Goal: Transaction & Acquisition: Purchase product/service

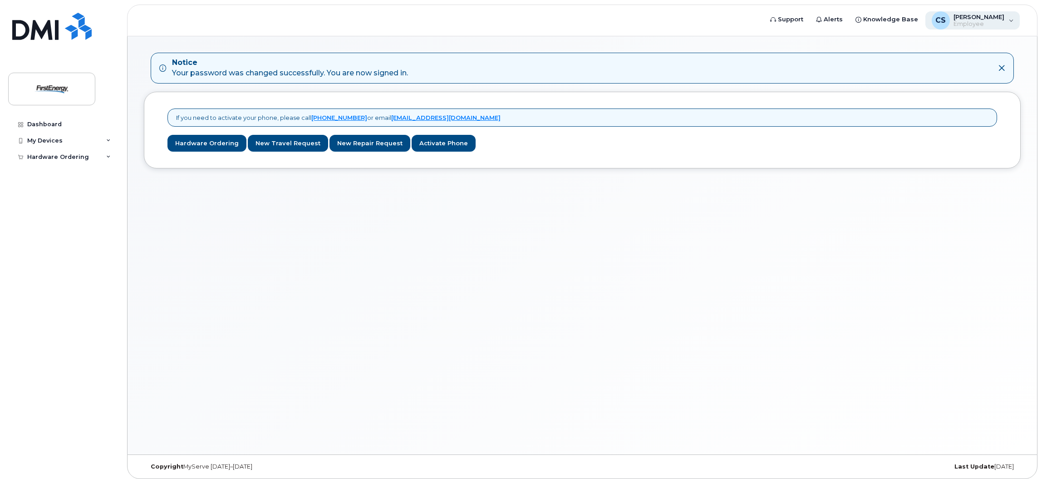
click at [1012, 26] on div "CS Conley, Stephanie M Employee" at bounding box center [973, 20] width 95 height 18
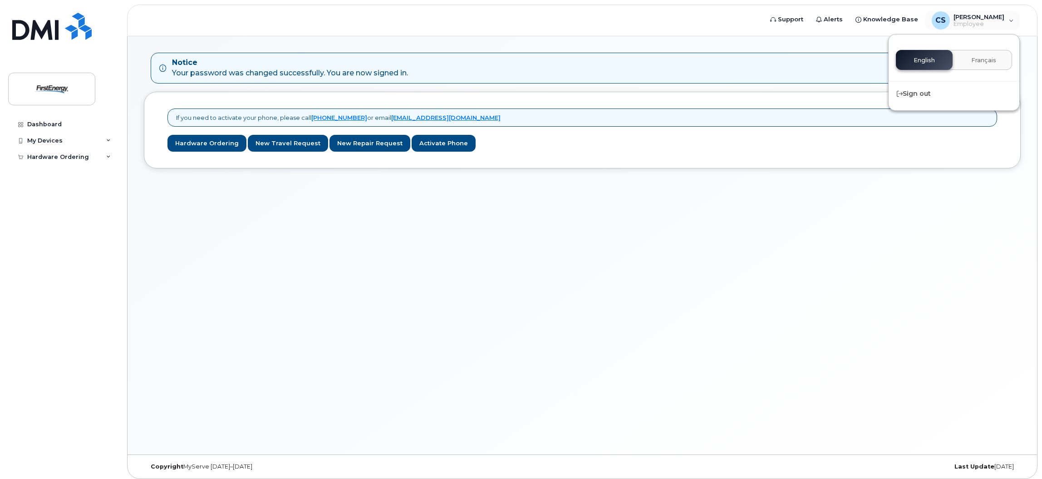
click at [871, 311] on div "Notice Your password was changed successfully. You are now signed in. If you ne…" at bounding box center [583, 245] width 910 height 418
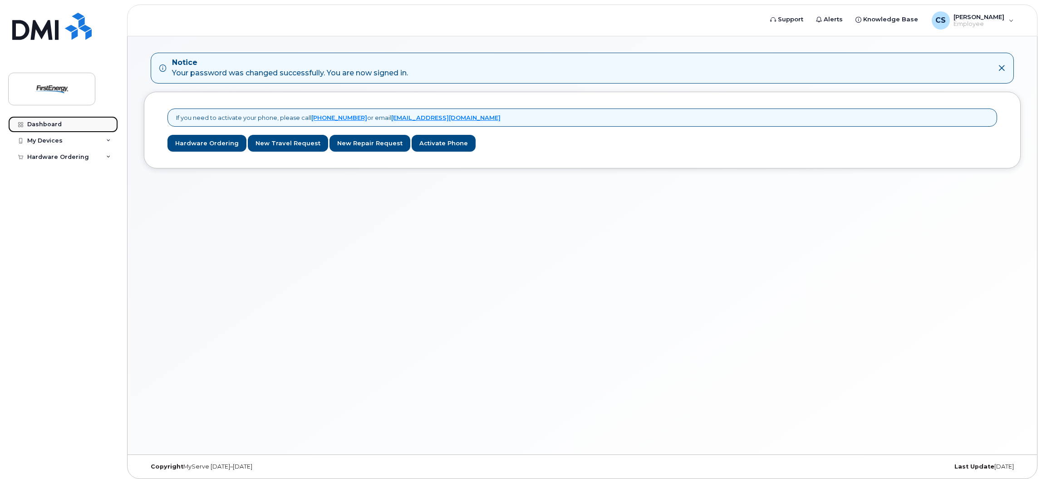
click at [53, 125] on div "Dashboard" at bounding box center [44, 124] width 35 height 7
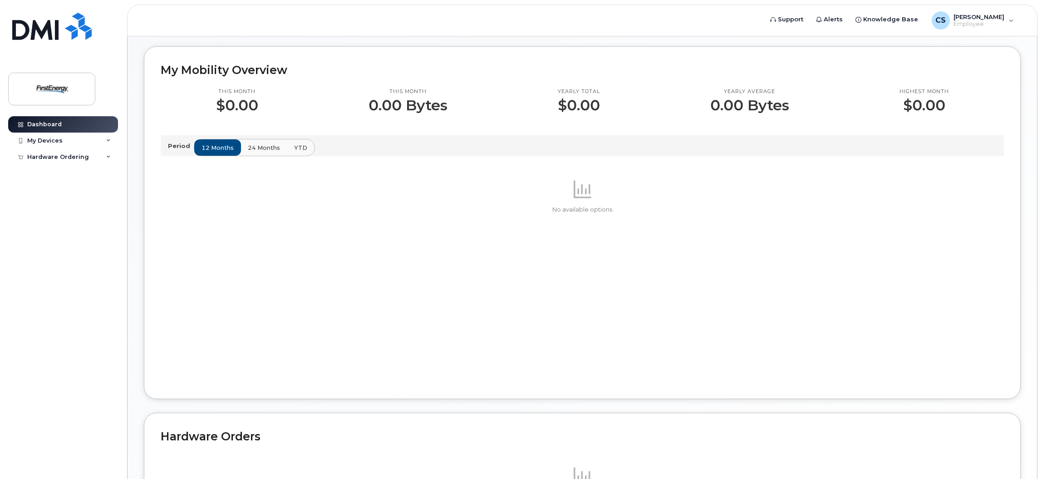
scroll to position [392, 0]
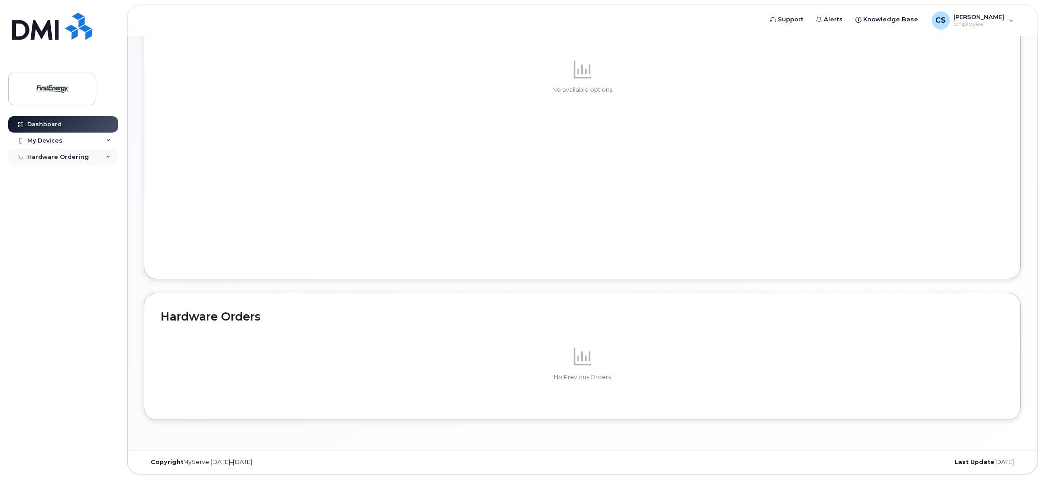
click at [110, 156] on icon at bounding box center [108, 157] width 5 height 5
click at [61, 176] on div "New Order" at bounding box center [48, 173] width 35 height 8
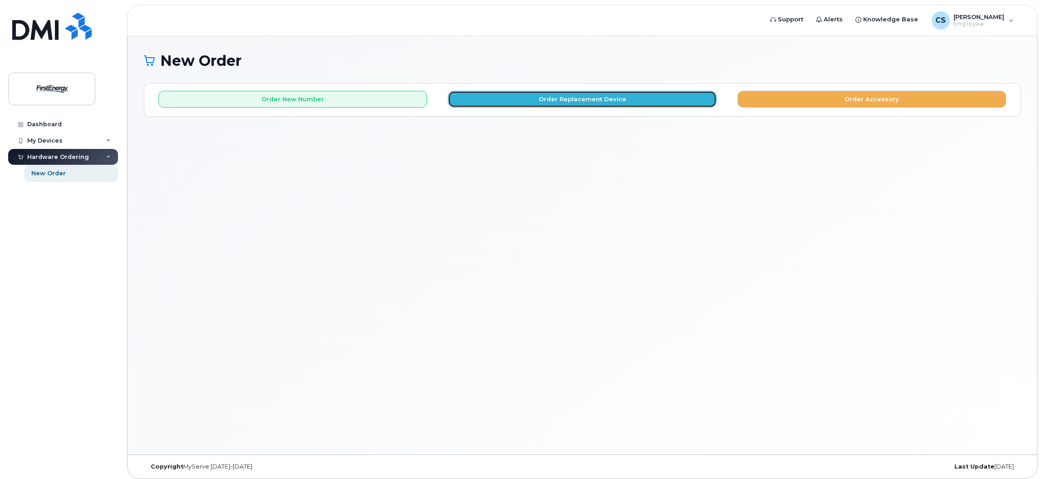
click at [629, 98] on button "Order Replacement Device" at bounding box center [582, 99] width 269 height 17
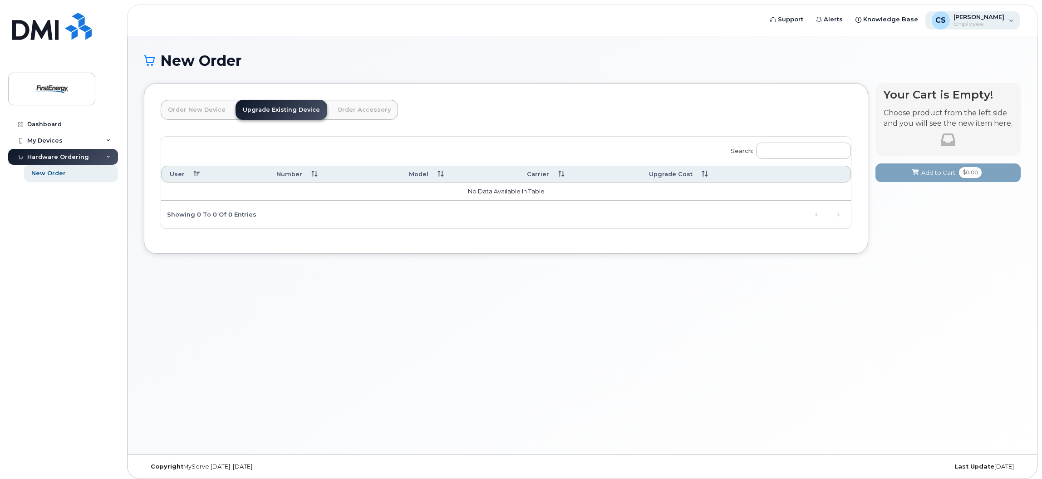
click at [942, 23] on span "CS" at bounding box center [941, 20] width 10 height 11
click at [834, 62] on h1 "New Order" at bounding box center [582, 61] width 877 height 16
click at [43, 88] on img at bounding box center [52, 89] width 70 height 26
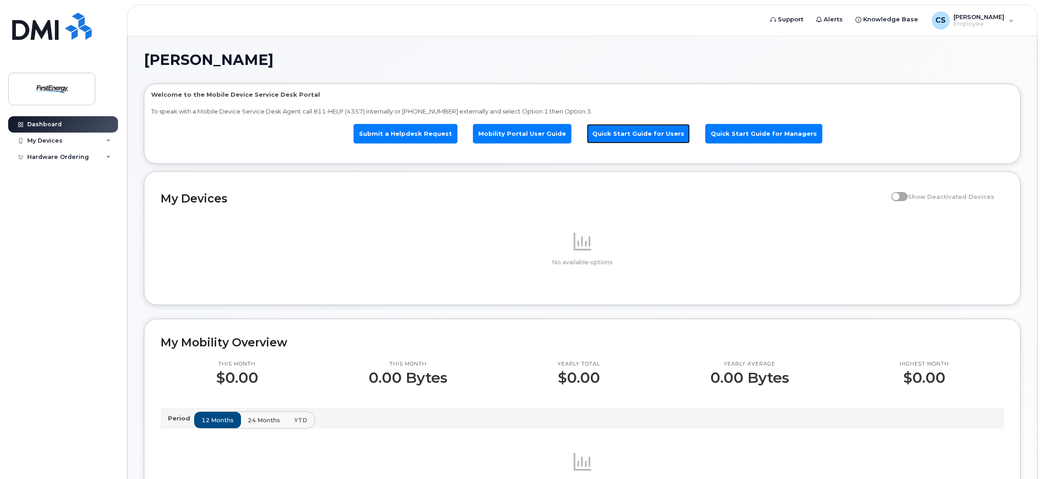
click at [624, 133] on link "Quick Start Guide for Users" at bounding box center [638, 134] width 103 height 20
click at [55, 162] on div "Hardware Ordering" at bounding box center [63, 157] width 110 height 16
click at [54, 174] on div "New Order" at bounding box center [48, 173] width 35 height 8
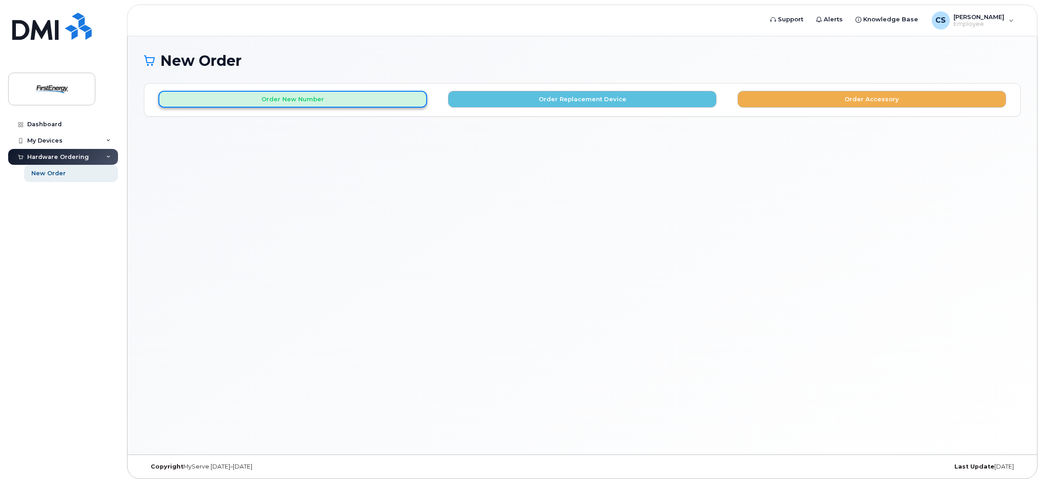
click at [292, 98] on button "Order New Number" at bounding box center [292, 99] width 269 height 17
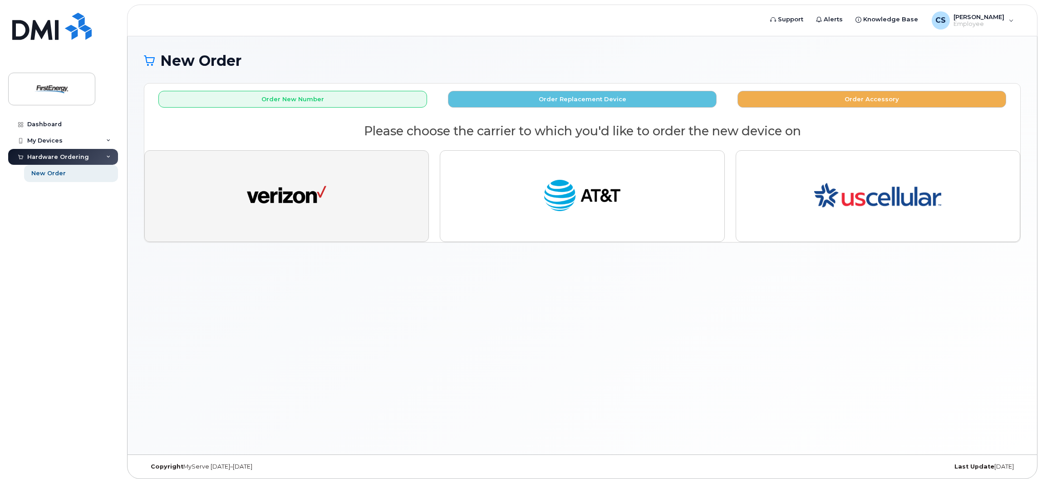
click at [301, 198] on img "button" at bounding box center [286, 196] width 79 height 41
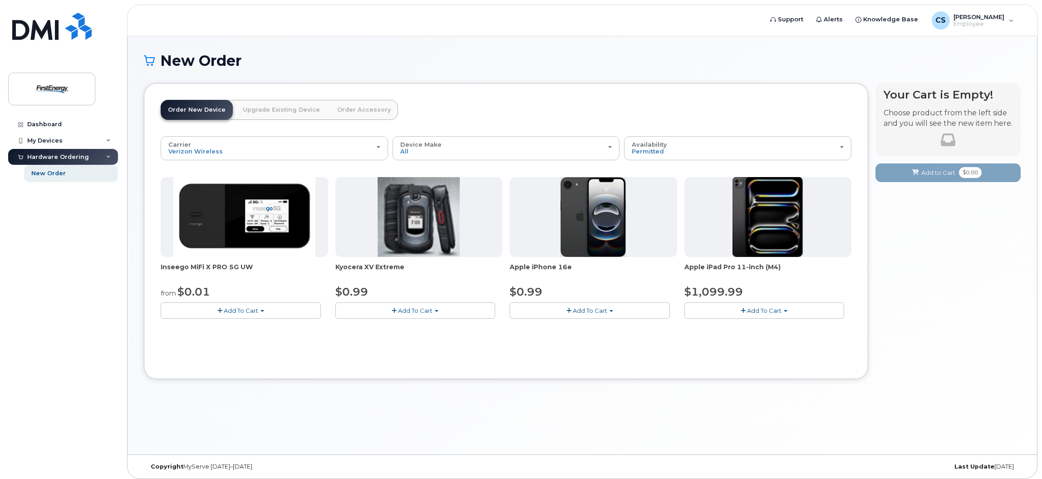
click at [280, 109] on link "Upgrade Existing Device" at bounding box center [282, 110] width 92 height 20
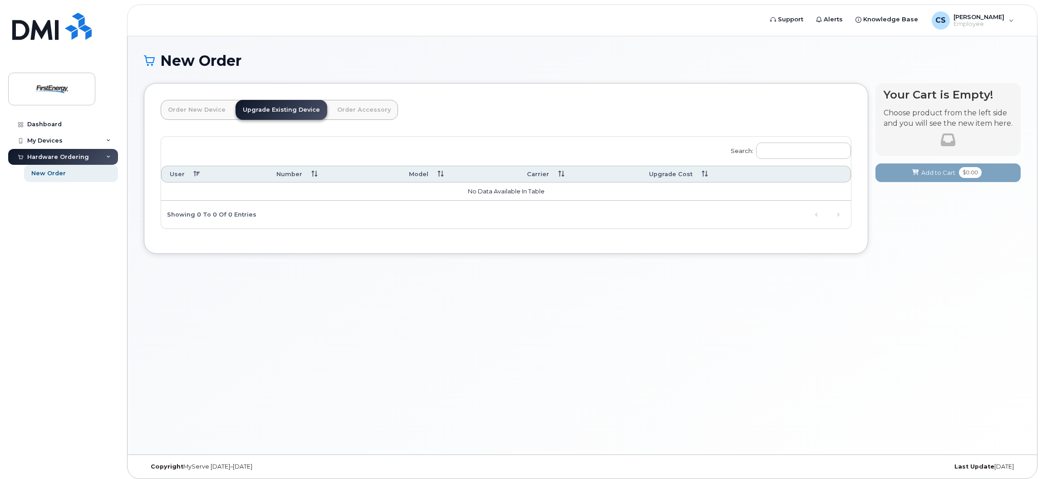
click at [202, 109] on link "Order New Device" at bounding box center [197, 110] width 72 height 20
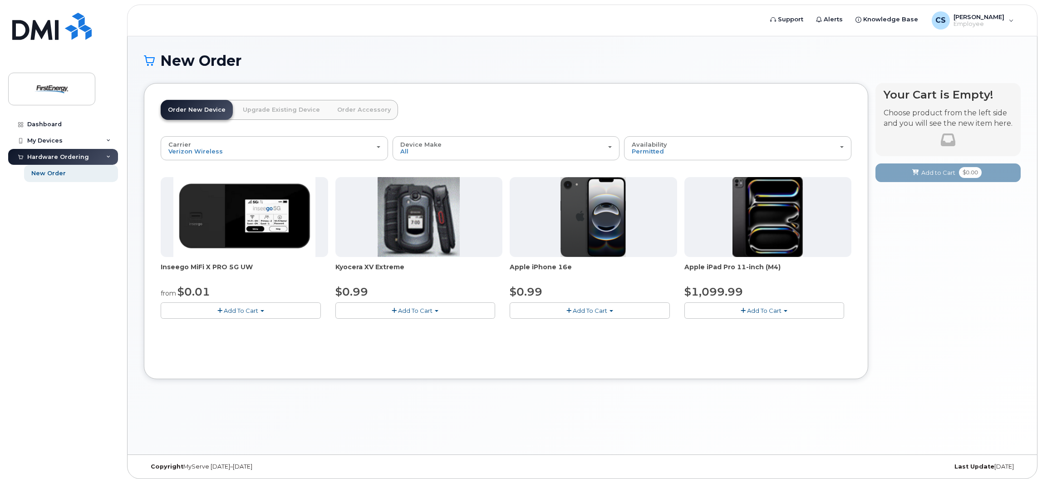
click at [587, 310] on span "Add To Cart" at bounding box center [590, 310] width 35 height 7
click at [52, 86] on img at bounding box center [52, 89] width 70 height 26
